Goal: Obtain resource: Obtain resource

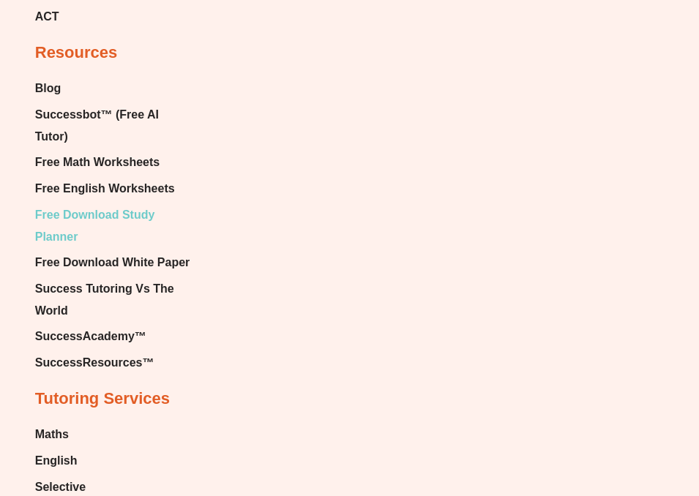
scroll to position [9268, 0]
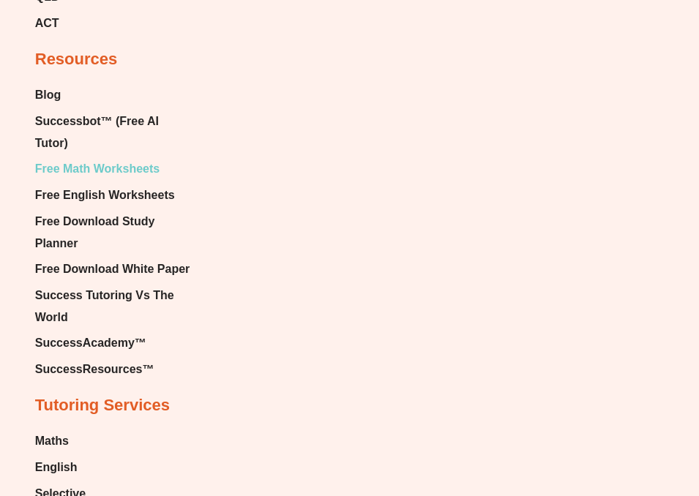
click at [116, 158] on span "Free Math Worksheets" at bounding box center [97, 169] width 124 height 22
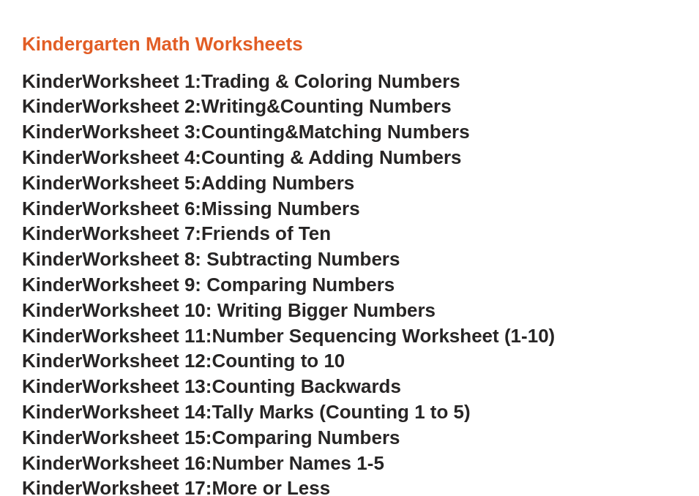
scroll to position [667, 0]
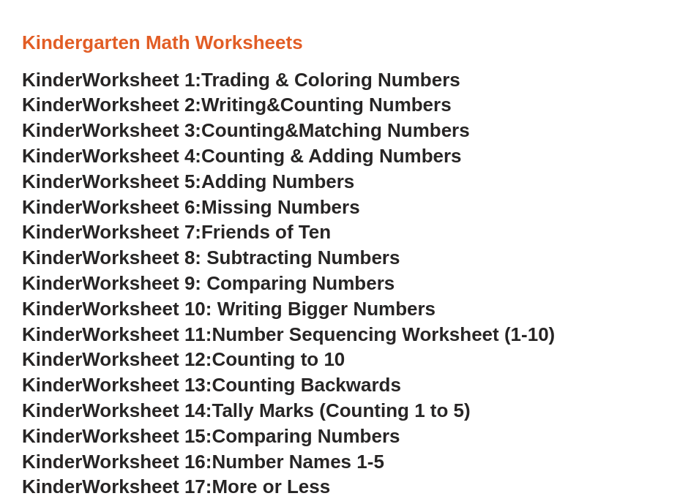
click at [291, 84] on span "Trading & Coloring Numbers" at bounding box center [330, 80] width 259 height 22
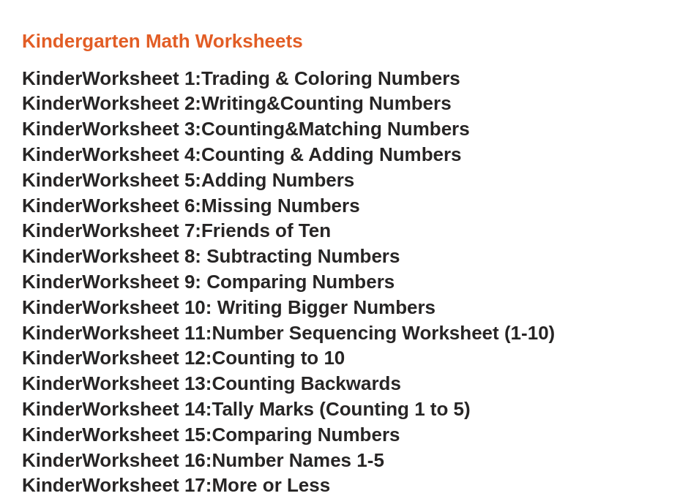
click at [373, 105] on span "Counting Numbers" at bounding box center [365, 103] width 171 height 22
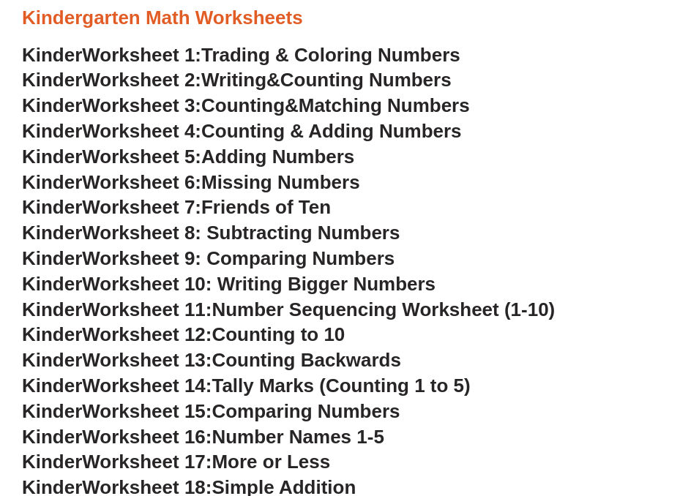
click at [402, 108] on span "Matching Numbers" at bounding box center [384, 105] width 171 height 22
click at [282, 131] on span "Counting & Adding Numbers" at bounding box center [331, 131] width 260 height 22
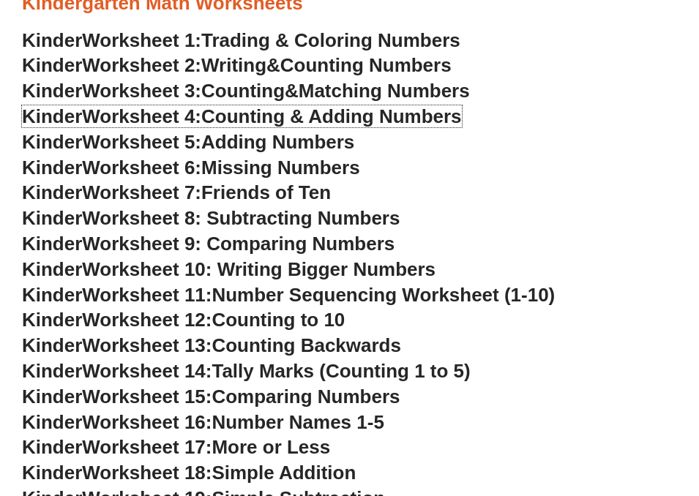
scroll to position [710, 0]
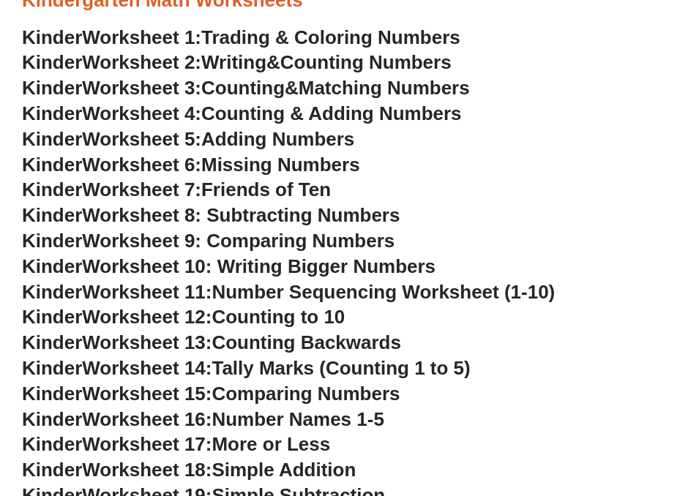
click at [337, 143] on span "Adding Numbers" at bounding box center [277, 139] width 153 height 22
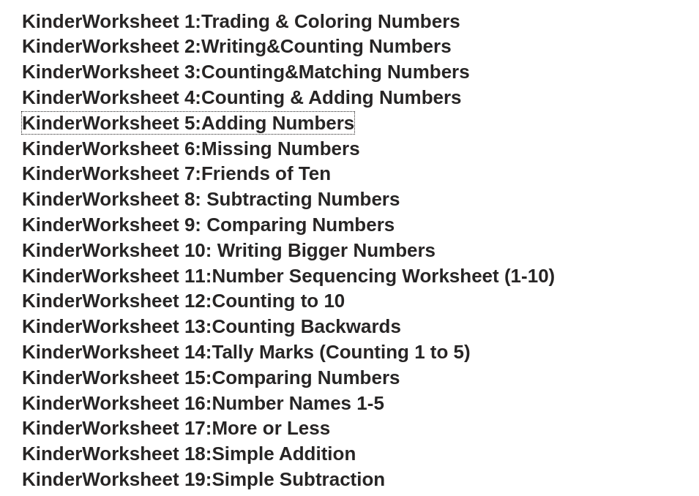
scroll to position [729, 0]
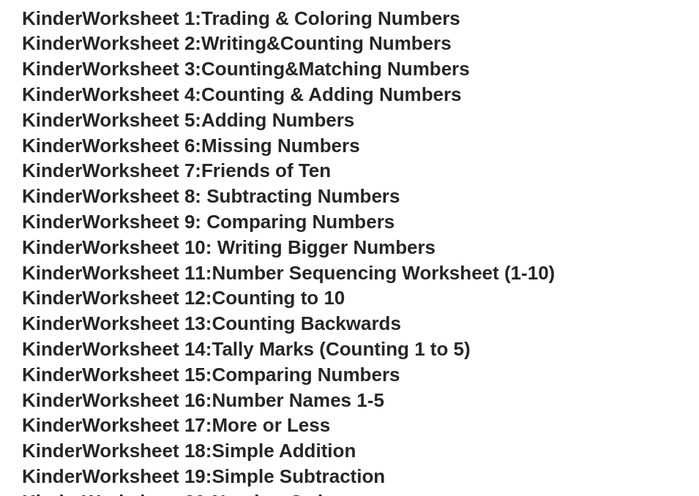
click at [506, 181] on h3 "Kinder Worksheet 7: Friends of Ten" at bounding box center [349, 171] width 655 height 25
click at [325, 148] on span "Missing Numbers" at bounding box center [280, 146] width 159 height 22
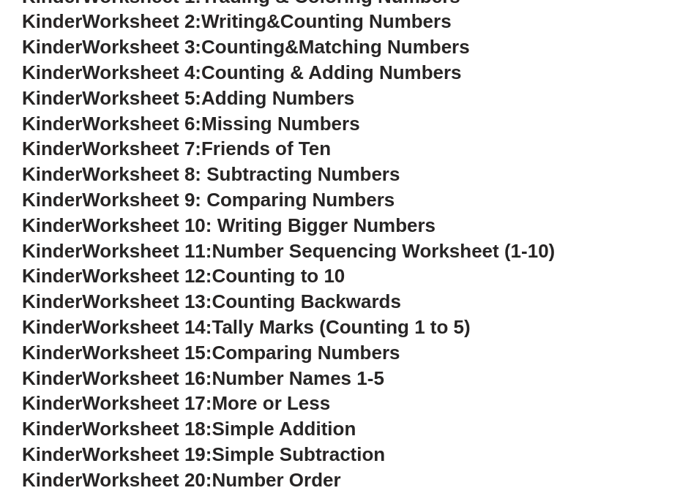
click at [307, 147] on span "Friends of Ten" at bounding box center [266, 149] width 130 height 22
click at [295, 202] on span "Worksheet 9: Comparing Numbers" at bounding box center [238, 200] width 312 height 22
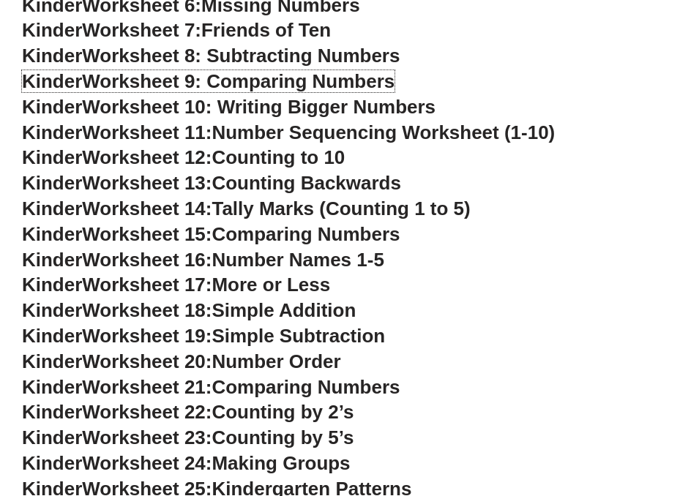
scroll to position [880, 0]
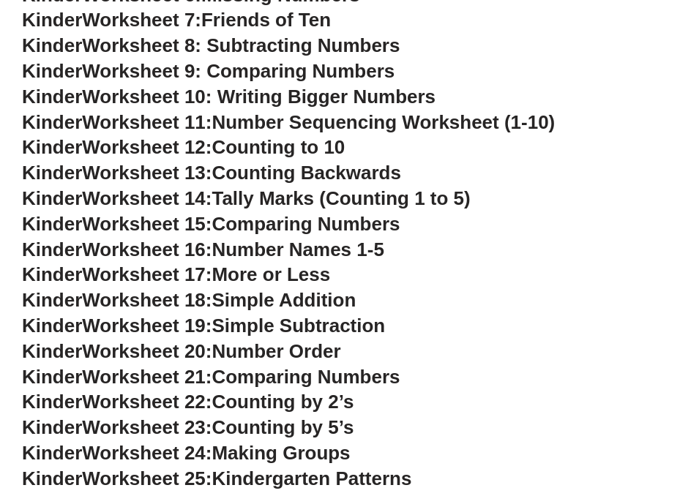
click at [477, 323] on h3 "Kinder Worksheet 19: Simple Subtraction" at bounding box center [349, 326] width 655 height 25
click at [367, 248] on span "Number Names 1-5" at bounding box center [297, 250] width 172 height 22
click at [514, 225] on h3 "Kinder Worksheet 15: Comparing Numbers" at bounding box center [349, 224] width 655 height 25
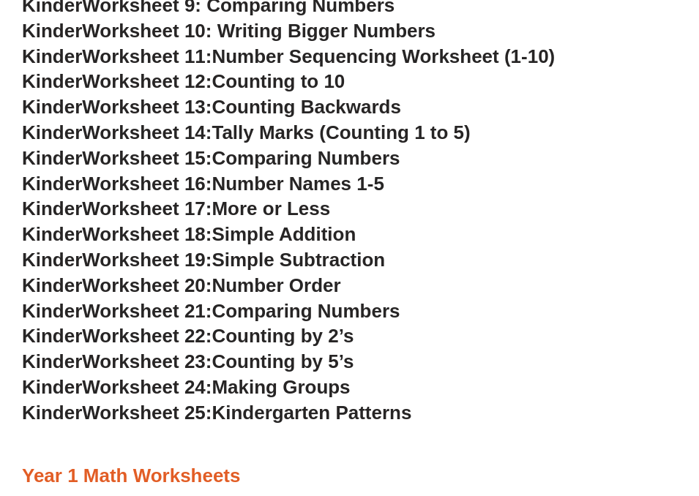
scroll to position [903, 0]
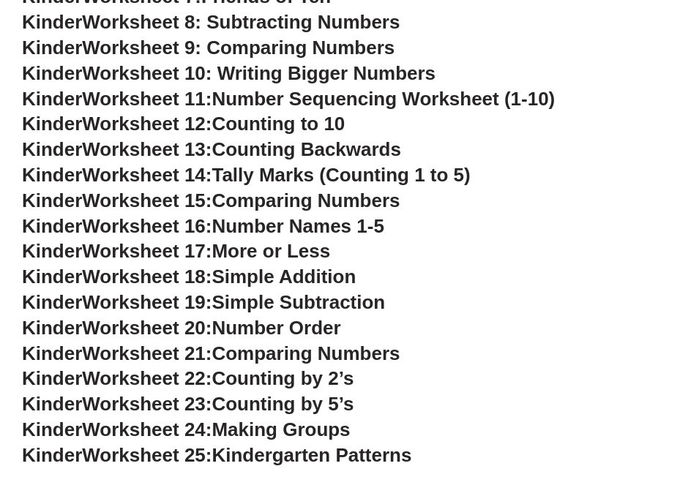
click at [276, 221] on span "Number Names 1-5" at bounding box center [297, 226] width 172 height 22
click at [299, 224] on span "Number Names 1-5" at bounding box center [297, 226] width 172 height 22
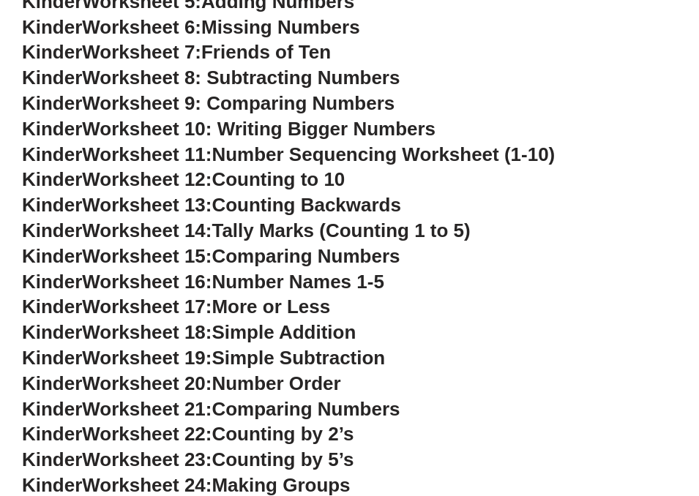
scroll to position [871, 0]
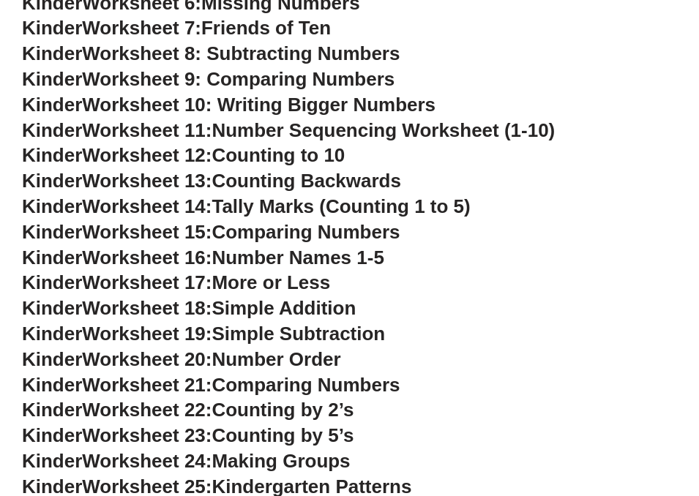
click at [269, 432] on span "Counting by 5’s" at bounding box center [282, 435] width 142 height 22
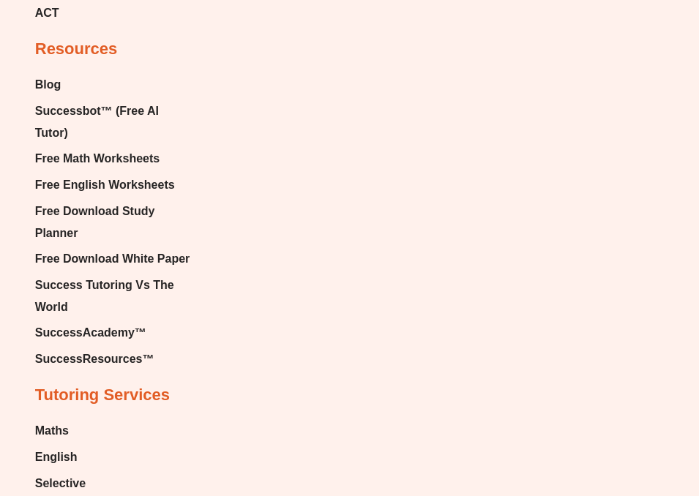
scroll to position [9281, 0]
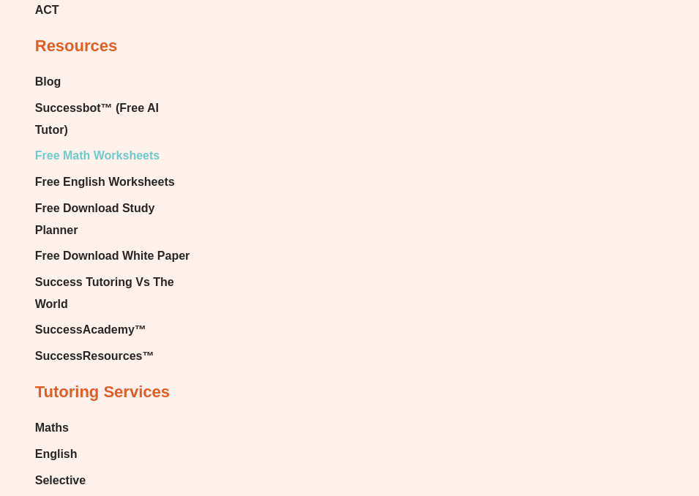
click at [104, 145] on span "Free Math Worksheets" at bounding box center [97, 156] width 124 height 22
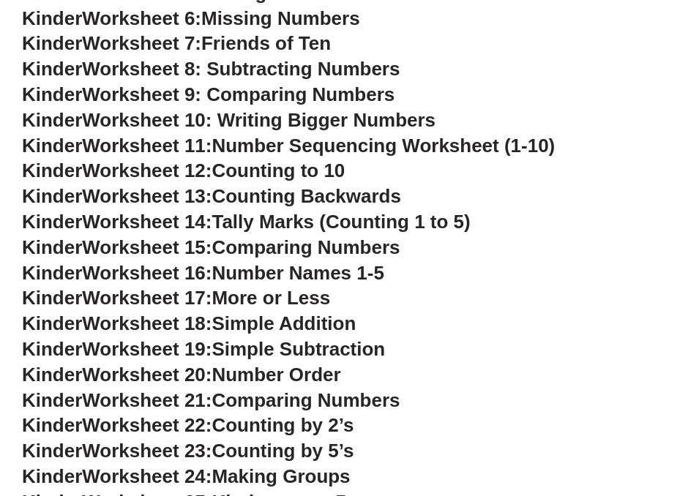
scroll to position [866, 0]
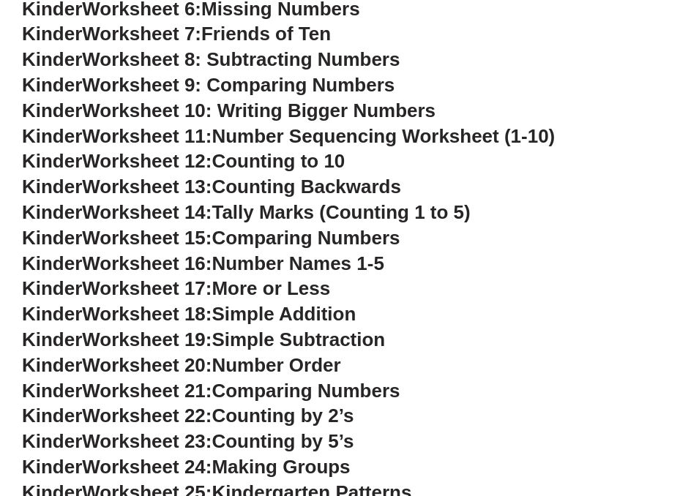
click at [283, 257] on span "Number Names 1-5" at bounding box center [297, 263] width 172 height 22
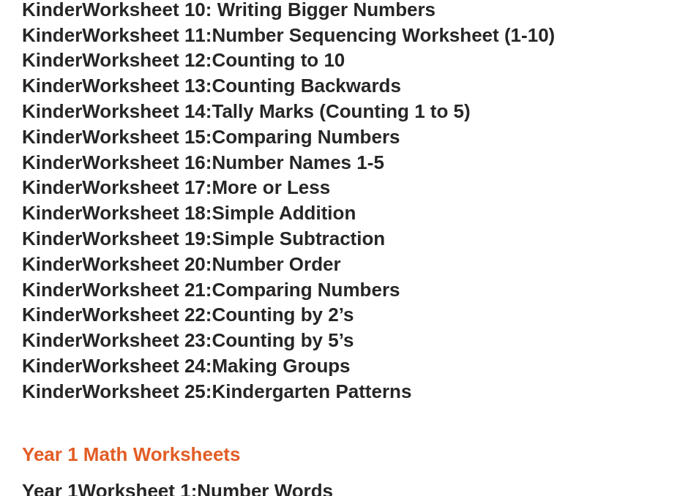
scroll to position [975, 0]
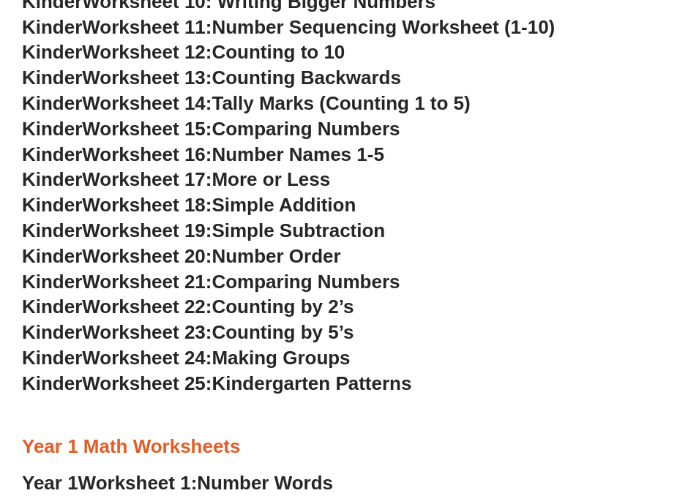
click at [265, 383] on span "Kindergarten Patterns" at bounding box center [311, 383] width 200 height 22
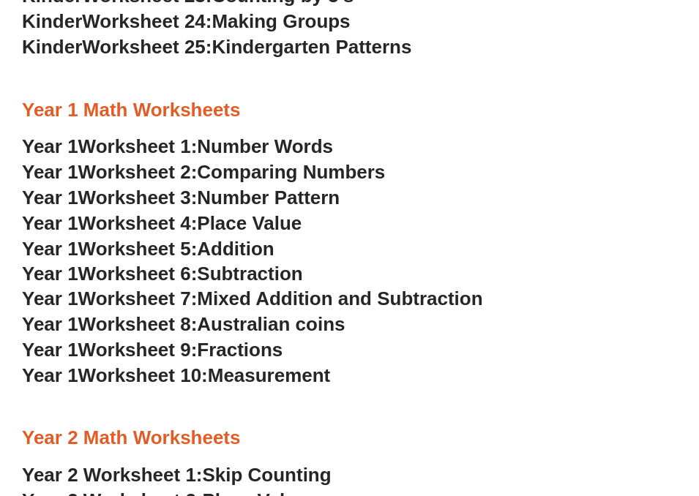
scroll to position [1338, 0]
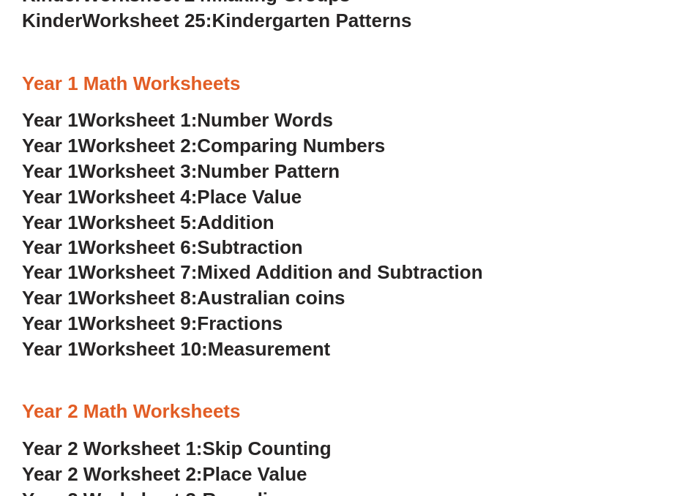
click at [318, 176] on span "Number Pattern" at bounding box center [268, 171] width 143 height 22
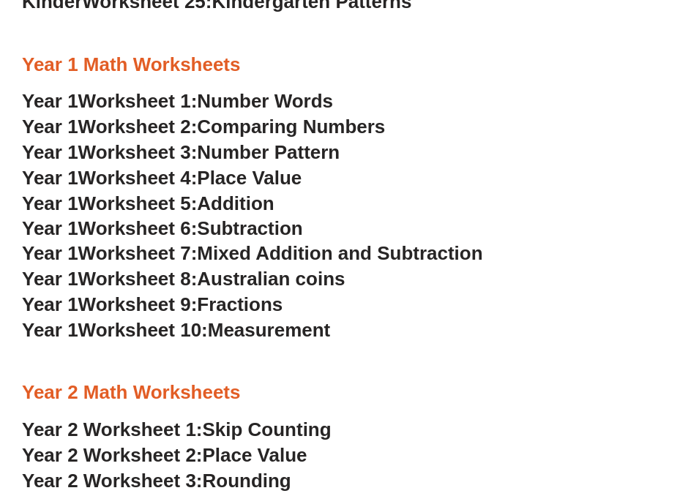
click at [297, 179] on span "Place Value" at bounding box center [249, 178] width 105 height 22
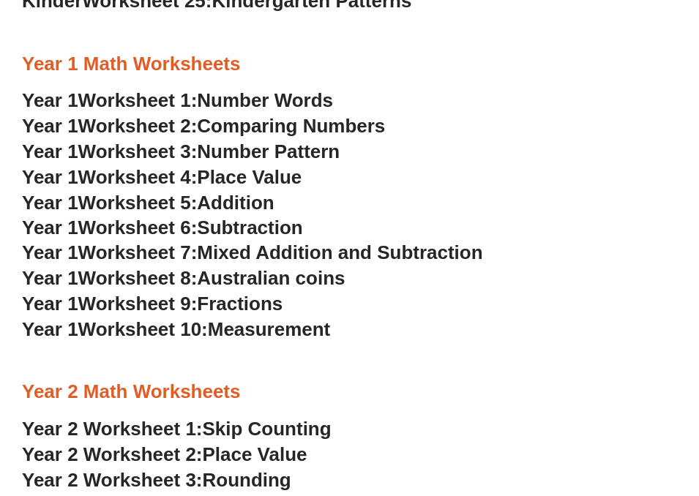
click at [253, 202] on span "Addition" at bounding box center [235, 203] width 77 height 22
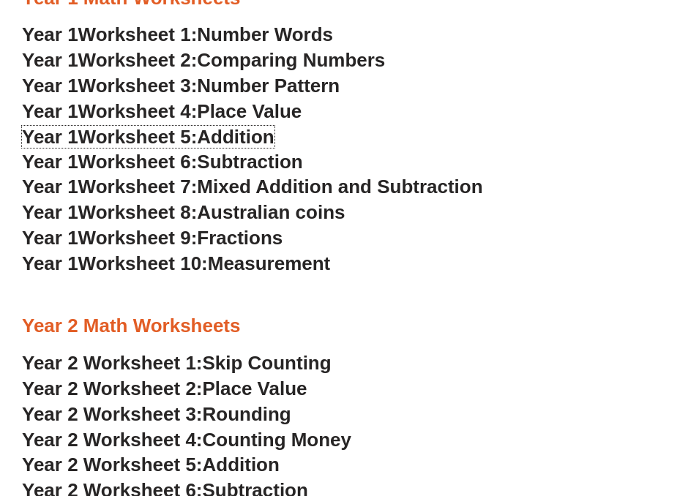
scroll to position [1427, 0]
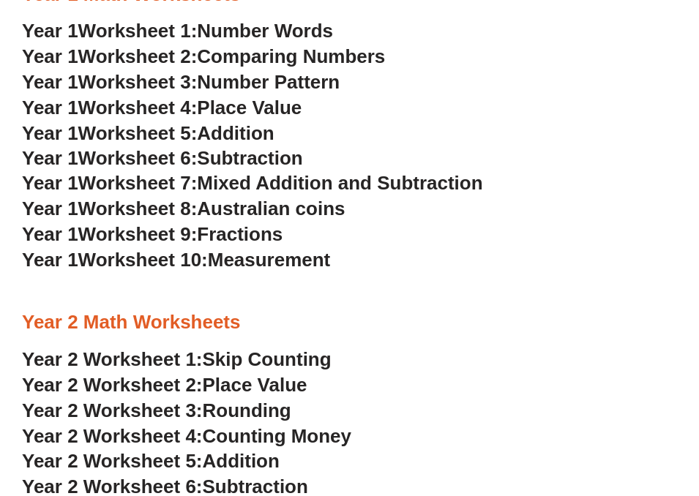
click at [430, 129] on h3 "Year 1 Worksheet 5: Addition" at bounding box center [349, 133] width 655 height 25
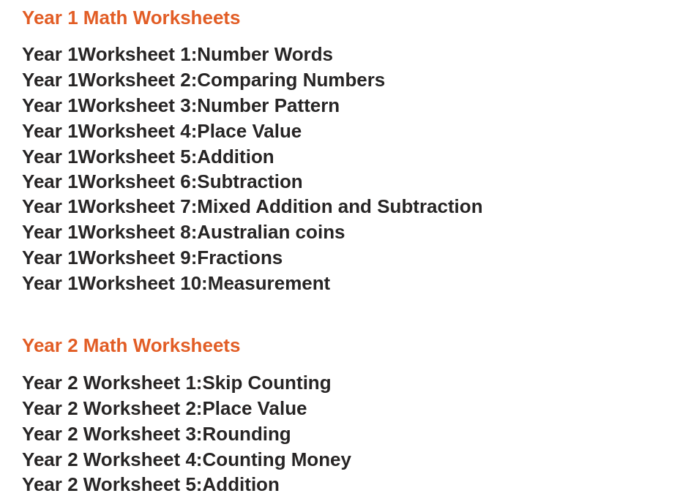
scroll to position [1382, 0]
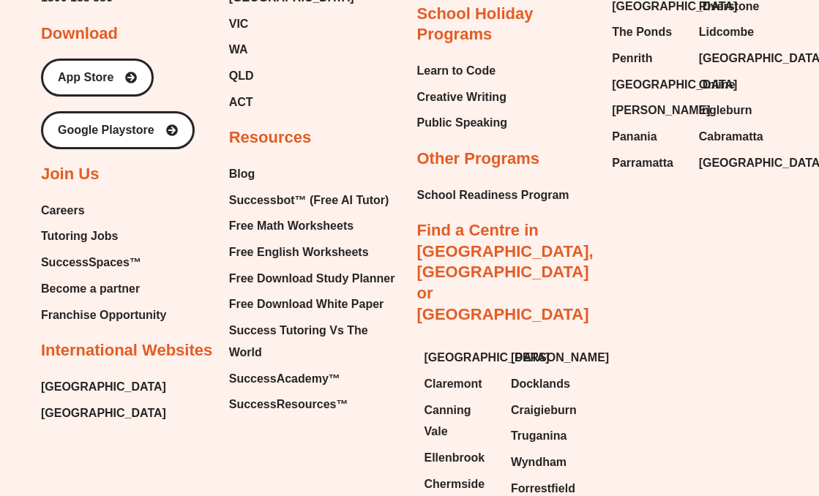
scroll to position [6142, 0]
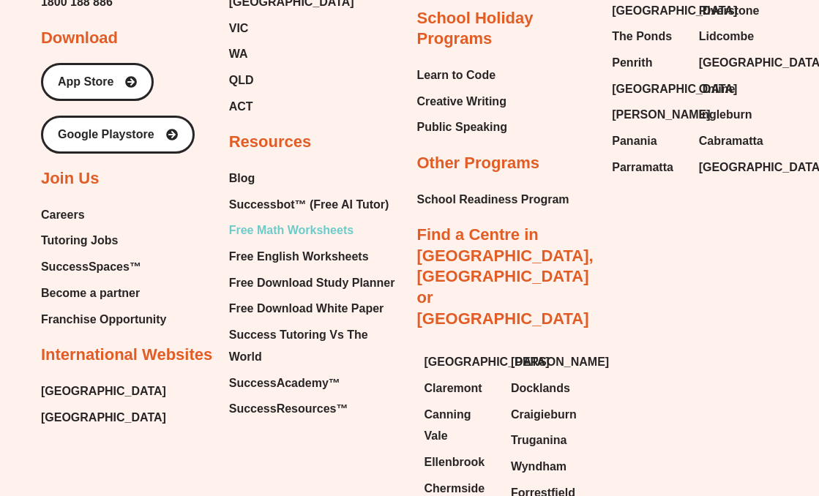
click at [300, 220] on span "Free Math Worksheets" at bounding box center [291, 231] width 124 height 22
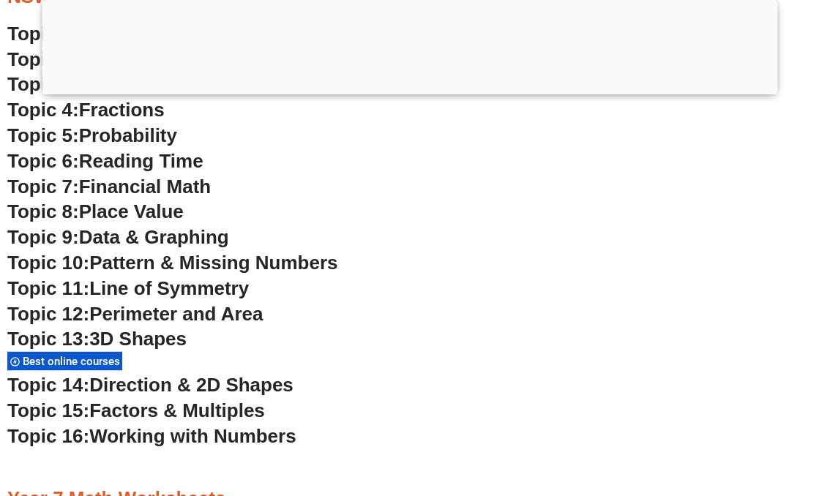
scroll to position [3893, 0]
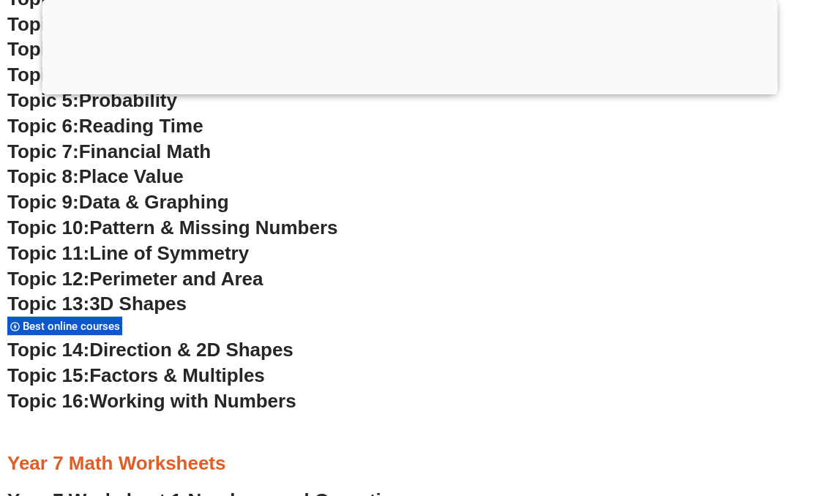
click at [180, 402] on span "Working with Numbers" at bounding box center [192, 401] width 206 height 22
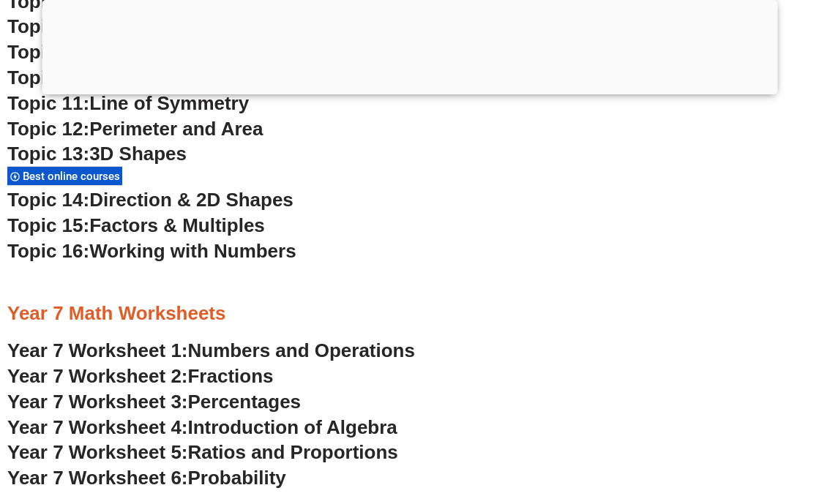
scroll to position [4051, 0]
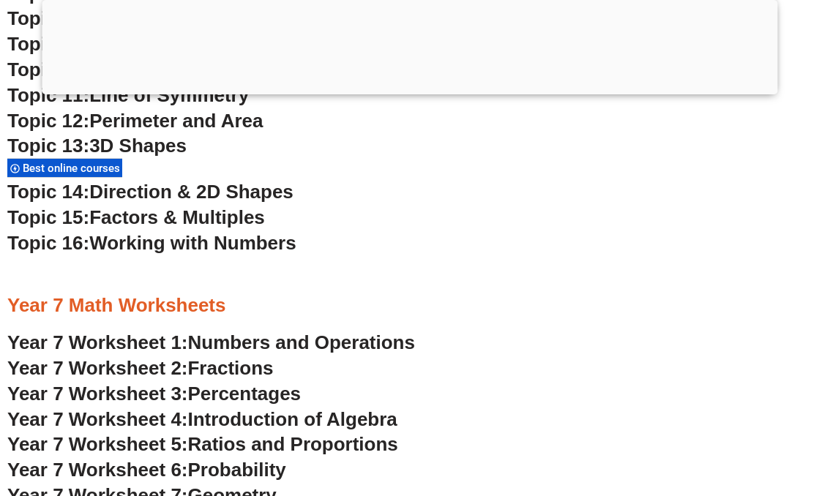
click at [225, 218] on span "Factors & Multiples" at bounding box center [177, 217] width 176 height 22
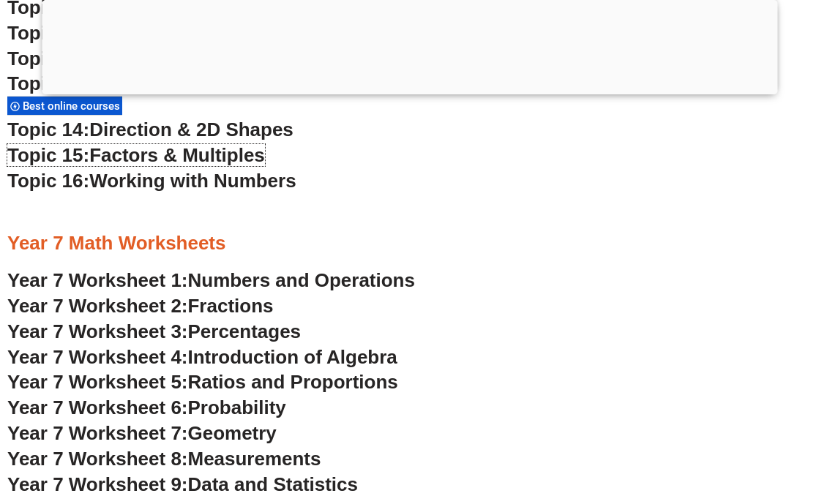
scroll to position [4136, 0]
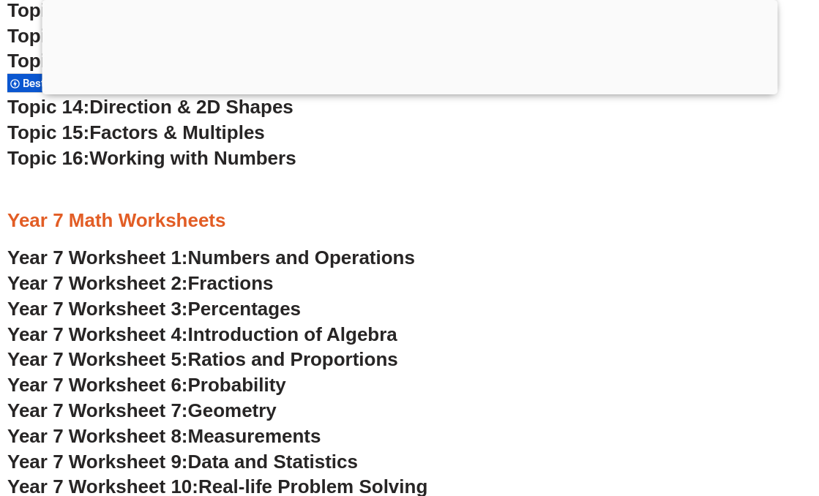
click at [548, 183] on div at bounding box center [409, 189] width 804 height 37
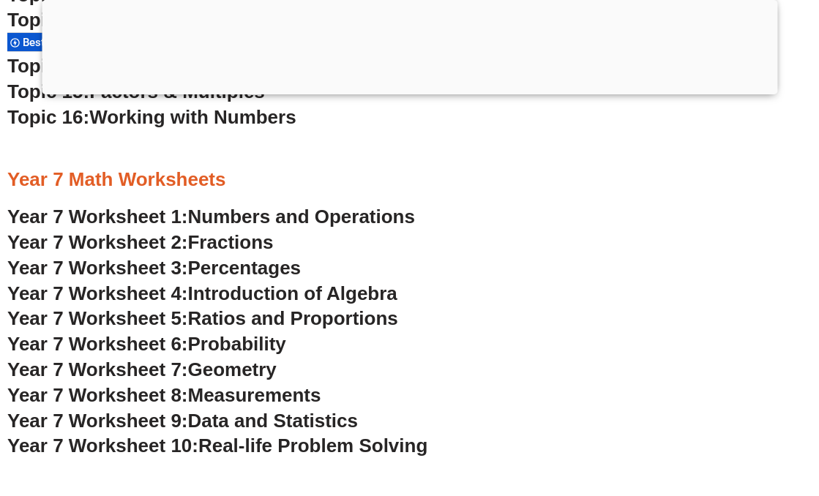
scroll to position [4178, 0]
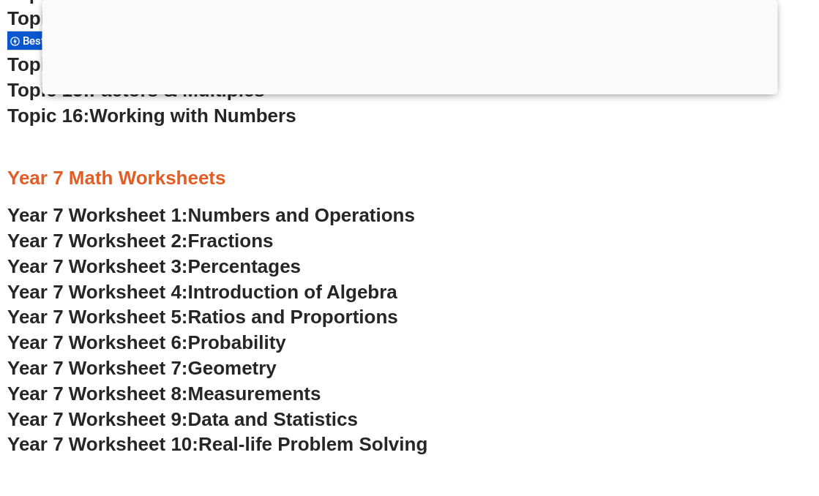
click at [389, 215] on span "Numbers and Operations" at bounding box center [301, 215] width 227 height 22
